Goal: Task Accomplishment & Management: Manage account settings

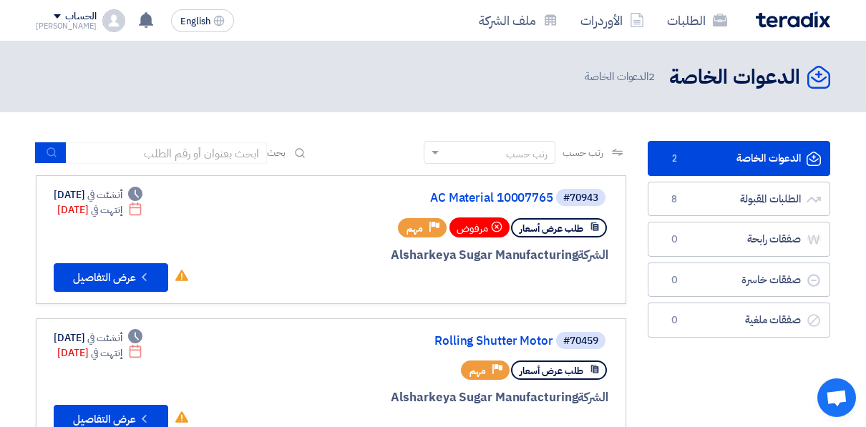
click at [767, 182] on link "الطلبات المقبولة الطلبات المقبولة 8" at bounding box center [739, 199] width 182 height 35
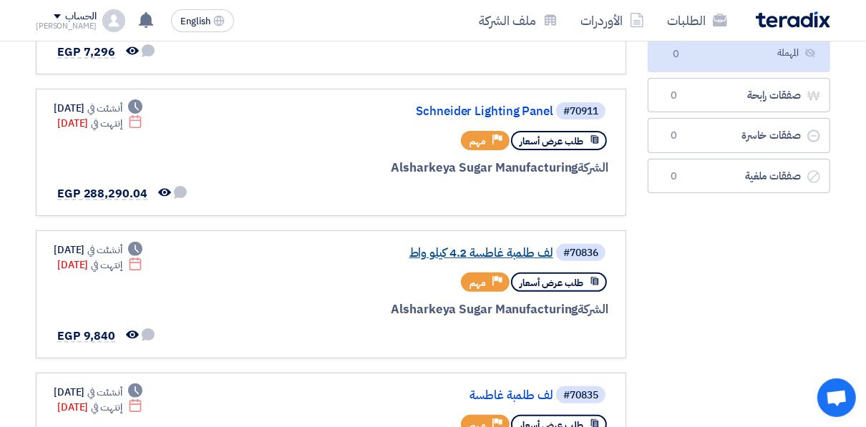
scroll to position [344, 0]
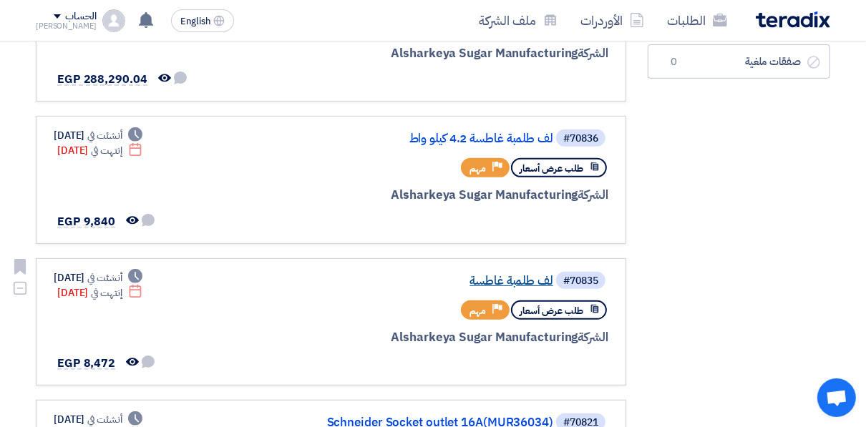
click at [534, 281] on link "لف طلمبة غاطسة" at bounding box center [410, 281] width 286 height 13
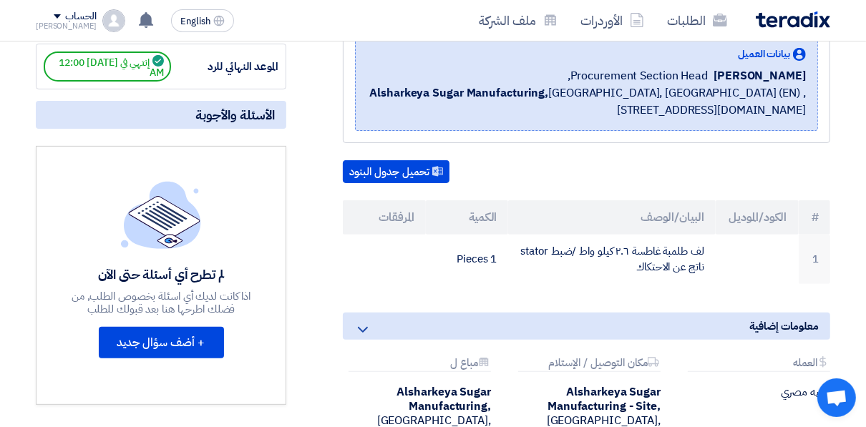
scroll to position [229, 0]
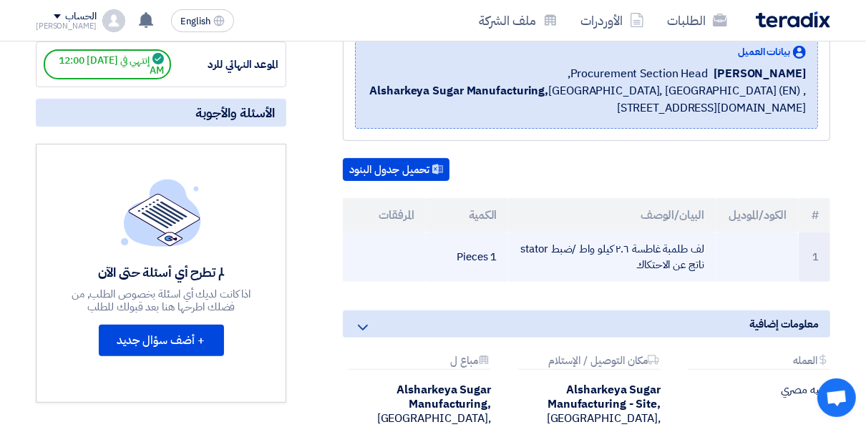
drag, startPoint x: 606, startPoint y: 264, endPoint x: 674, endPoint y: 256, distance: 68.4
click at [674, 256] on td "لف طلمبة غاطسة ٢.٦ كيلو واط /ضبط stator ناتج عن الاحتكاك" at bounding box center [611, 257] width 207 height 49
drag, startPoint x: 674, startPoint y: 256, endPoint x: 708, endPoint y: 253, distance: 33.8
click at [708, 253] on td "لف طلمبة غاطسة ٢.٦ كيلو واط /ضبط stator ناتج عن الاحتكاك" at bounding box center [611, 257] width 207 height 49
click at [703, 246] on td "لف طلمبة غاطسة ٢.٦ كيلو واط /ضبط stator ناتج عن الاحتكاك" at bounding box center [611, 257] width 207 height 49
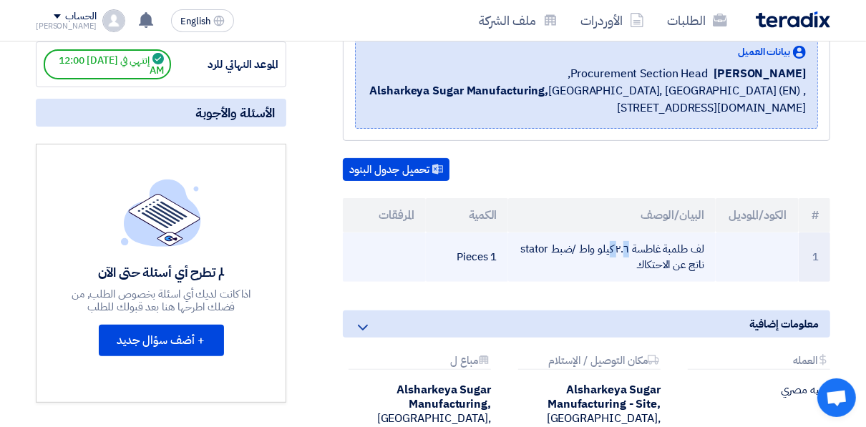
click at [703, 246] on td "لف طلمبة غاطسة ٢.٦ كيلو واط /ضبط stator ناتج عن الاحتكاك" at bounding box center [611, 257] width 207 height 49
click at [702, 245] on td "لف طلمبة غاطسة ٢.٦ كيلو واط /ضبط stator ناتج عن الاحتكاك" at bounding box center [611, 257] width 207 height 49
click at [700, 247] on td "لف طلمبة غاطسة ٢.٦ كيلو واط /ضبط stator ناتج عن الاحتكاك" at bounding box center [611, 257] width 207 height 49
click at [704, 245] on td "لف طلمبة غاطسة ٢.٦ كيلو واط /ضبط stator ناتج عن الاحتكاك" at bounding box center [611, 257] width 207 height 49
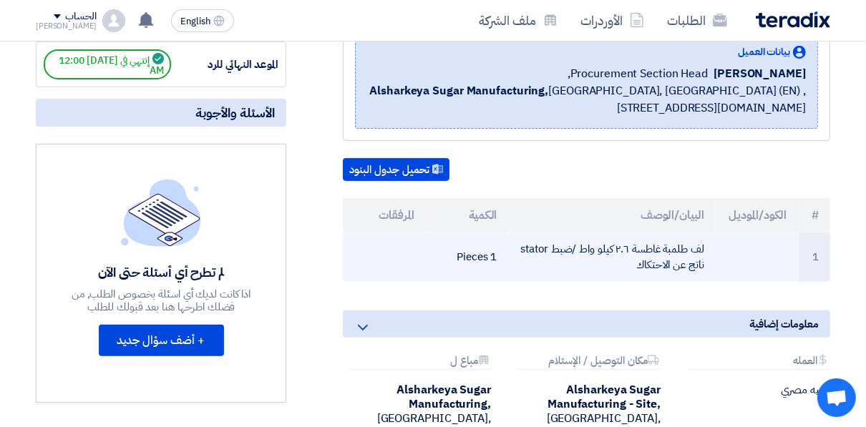
drag, startPoint x: 702, startPoint y: 245, endPoint x: 637, endPoint y: 263, distance: 67.7
click at [637, 263] on td "لف طلمبة غاطسة ٢.٦ كيلو واط /ضبط stator ناتج عن الاحتكاك" at bounding box center [611, 257] width 207 height 49
drag, startPoint x: 637, startPoint y: 263, endPoint x: 695, endPoint y: 253, distance: 58.8
click at [692, 254] on td "لف طلمبة غاطسة ٢.٦ كيلو واط /ضبط stator ناتج عن الاحتكاك" at bounding box center [611, 257] width 207 height 49
drag, startPoint x: 703, startPoint y: 246, endPoint x: 604, endPoint y: 271, distance: 102.6
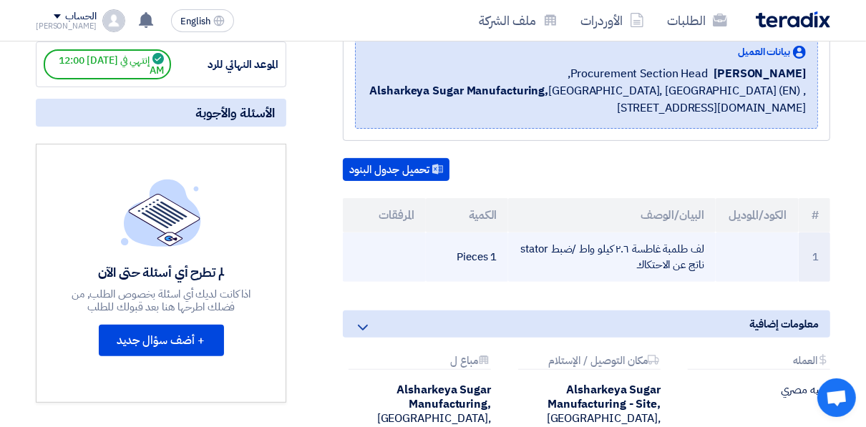
click at [604, 271] on td "لف طلمبة غاطسة ٢.٦ كيلو واط /ضبط stator ناتج عن الاحتكاك" at bounding box center [611, 257] width 207 height 49
copy td "لف طلمبة غاطسة ٢.٦ كيلو واط /ضبط stator ناتج عن الاحتكاك"
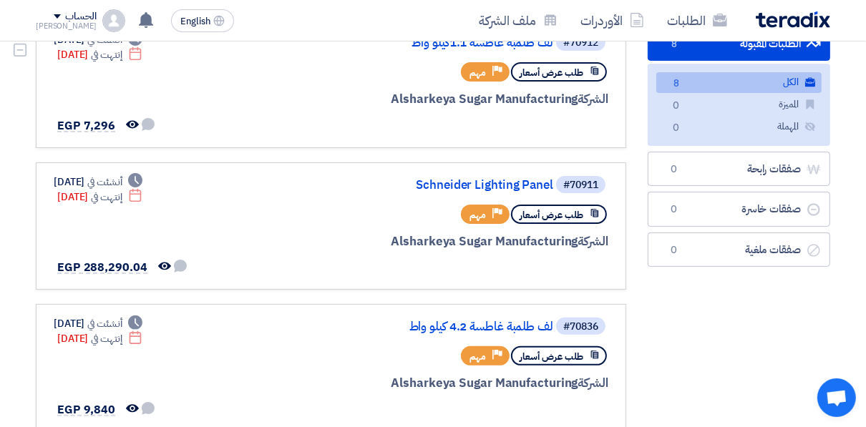
scroll to position [229, 0]
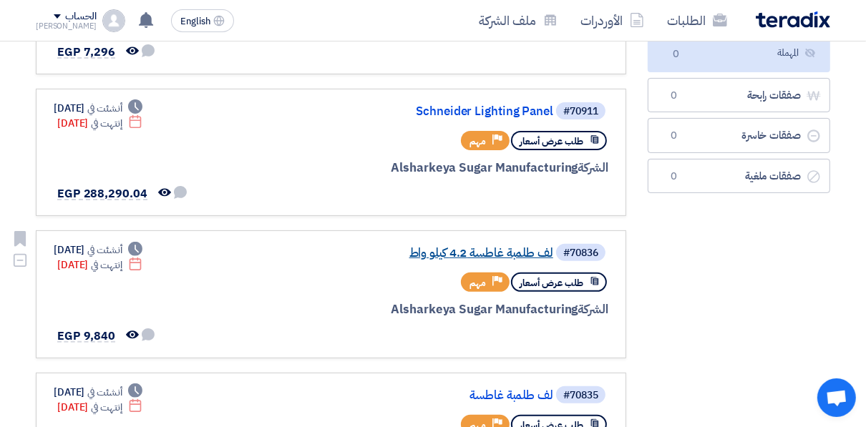
click at [442, 249] on link "لف طلمبة غاطسة 4.2 كيلو واط" at bounding box center [410, 253] width 286 height 13
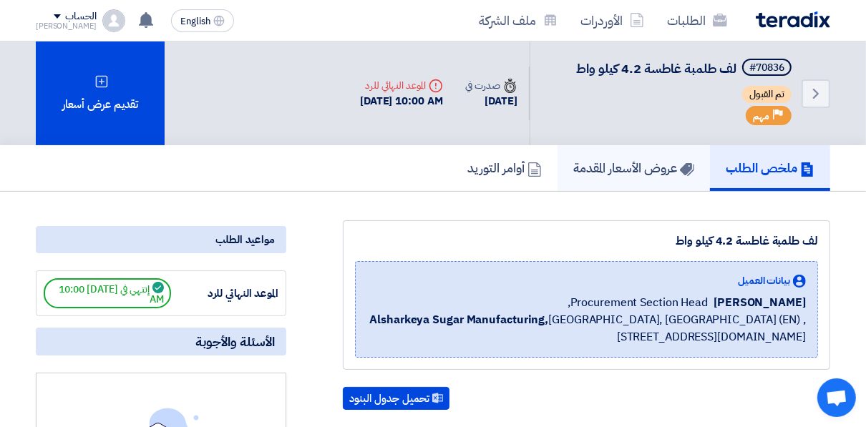
click at [607, 181] on link "عروض الأسعار المقدمة" at bounding box center [633, 168] width 152 height 46
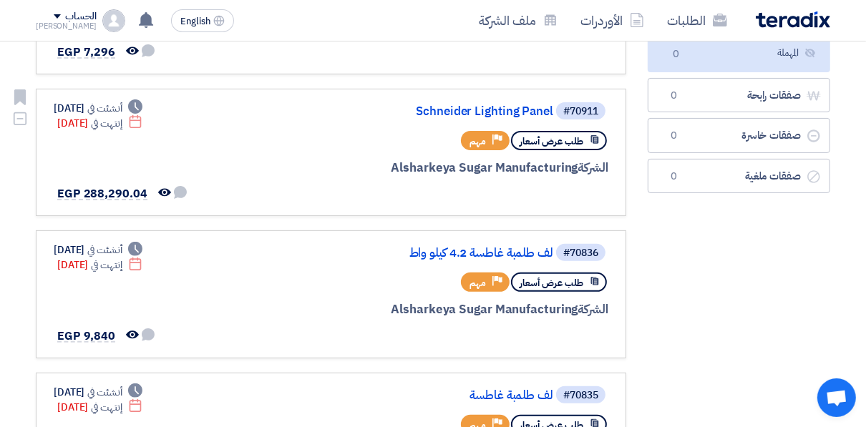
scroll to position [286, 0]
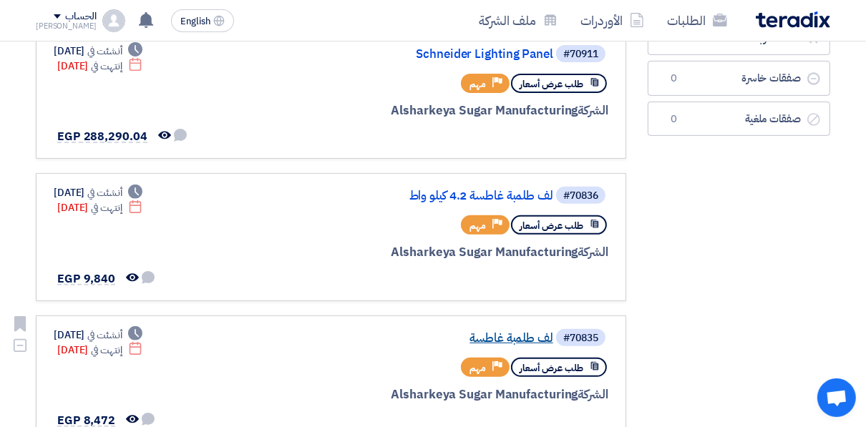
click at [511, 332] on link "لف طلمبة غاطسة" at bounding box center [410, 338] width 286 height 13
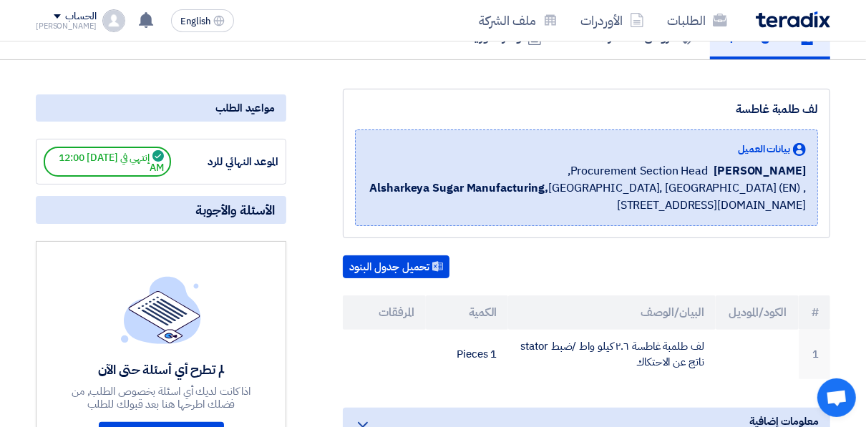
scroll to position [115, 0]
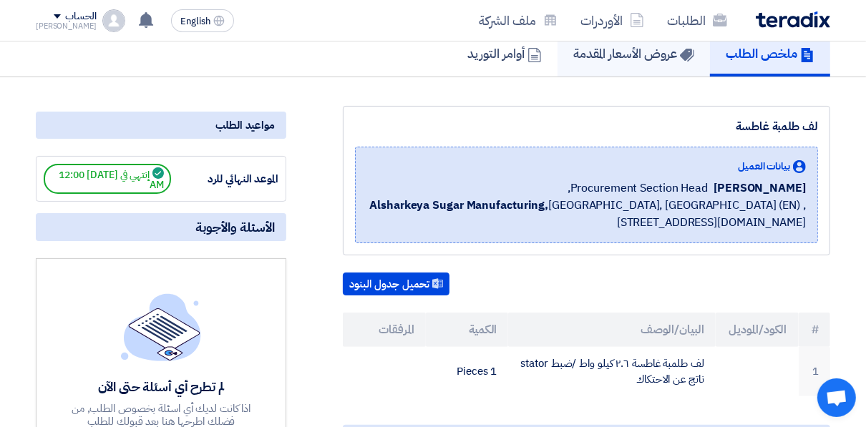
click at [597, 50] on h5 "عروض الأسعار المقدمة" at bounding box center [633, 53] width 121 height 16
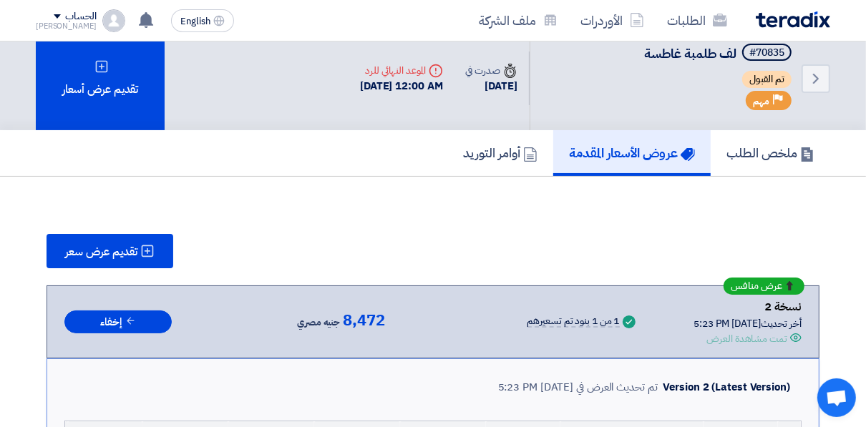
scroll to position [9, 0]
